Goal: Navigation & Orientation: Find specific page/section

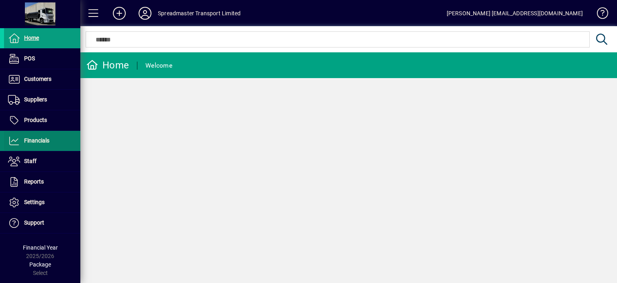
click at [47, 141] on span "Financials" at bounding box center [36, 140] width 25 height 6
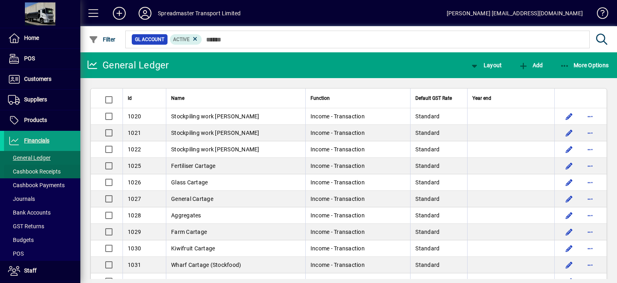
click at [52, 172] on span "Cashbook Receipts" at bounding box center [34, 171] width 53 height 6
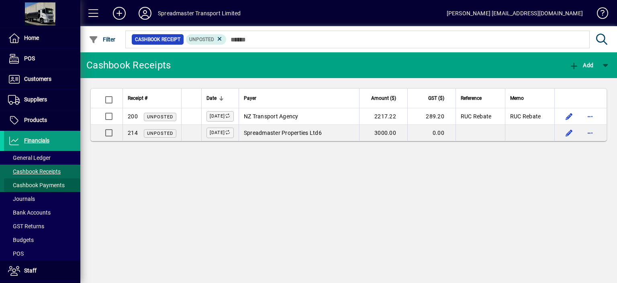
click at [53, 184] on span "Cashbook Payments" at bounding box center [36, 185] width 57 height 6
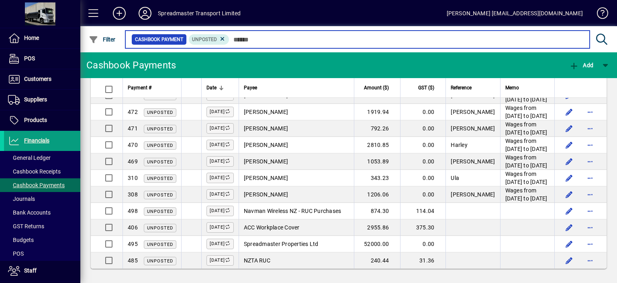
scroll to position [849, 0]
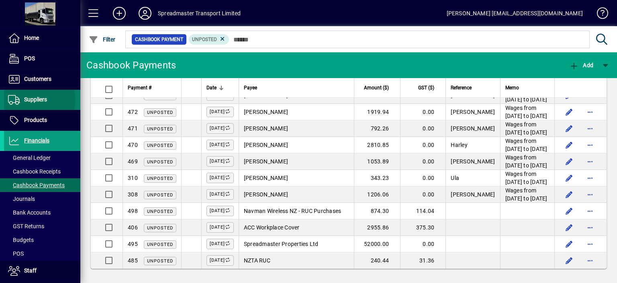
click at [34, 98] on span "Suppliers" at bounding box center [35, 99] width 23 height 6
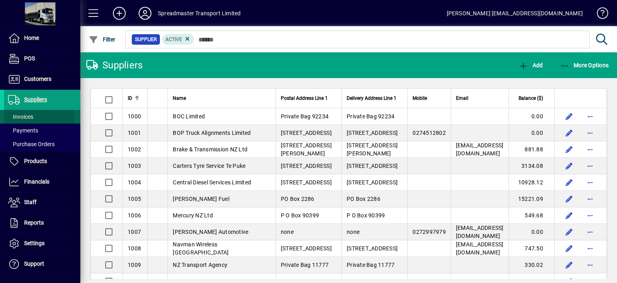
click at [23, 116] on span "Invoices" at bounding box center [20, 116] width 25 height 6
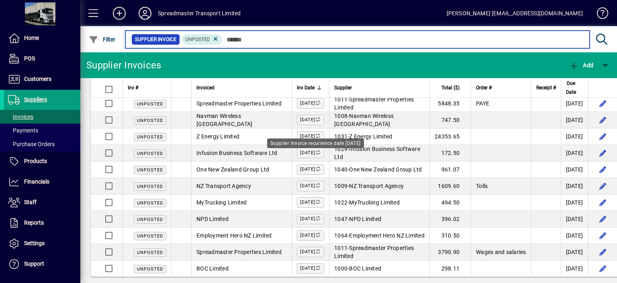
scroll to position [19, 0]
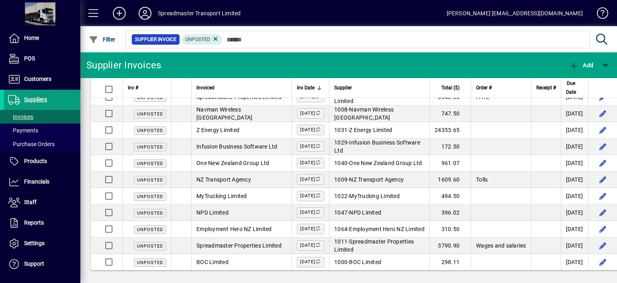
click at [146, 12] on icon at bounding box center [145, 13] width 16 height 13
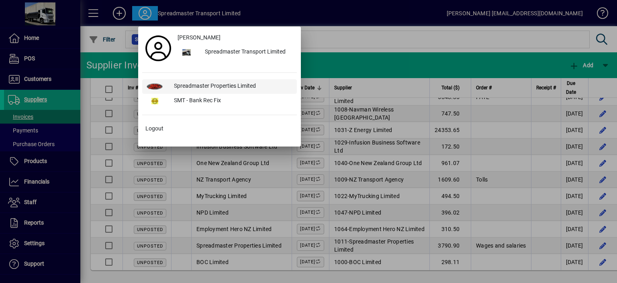
click at [208, 82] on div "Spreadmaster Properties Limited" at bounding box center [232, 86] width 129 height 14
